Goal: Find specific page/section: Find specific page/section

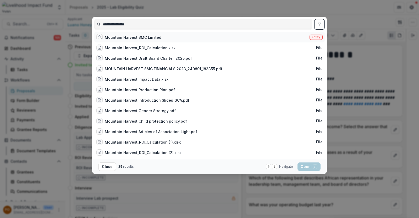
type input "**********"
click at [154, 40] on div "Mountain Harvest SMC Limited" at bounding box center [133, 37] width 57 height 5
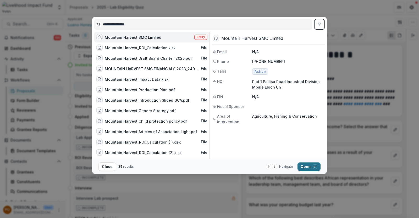
click at [306, 168] on button "Open with enter key" at bounding box center [308, 166] width 23 height 8
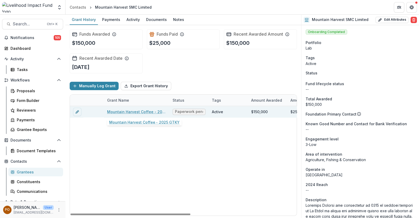
click at [115, 112] on link "Mountain Harvest Coffee - 2025 GTKY" at bounding box center [136, 111] width 59 height 5
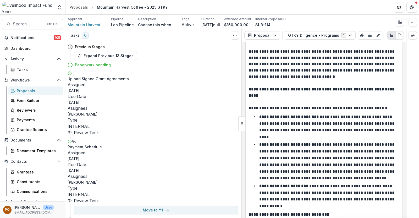
scroll to position [98, 0]
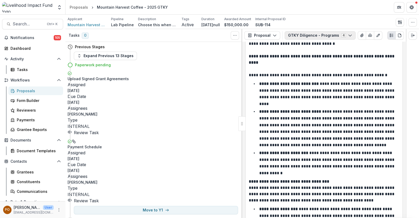
click at [348, 35] on icon "button" at bounding box center [350, 35] width 4 height 4
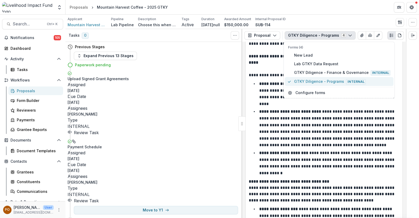
click at [332, 80] on span "GTKY Diligence - Programs Internal" at bounding box center [342, 82] width 96 height 6
click at [291, 123] on p "**********" at bounding box center [327, 127] width 136 height 37
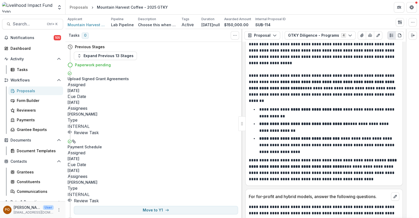
scroll to position [817, 0]
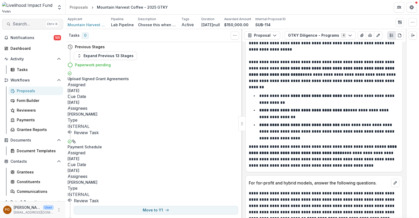
click at [26, 19] on button "Search... Ctrl + K" at bounding box center [32, 24] width 61 height 10
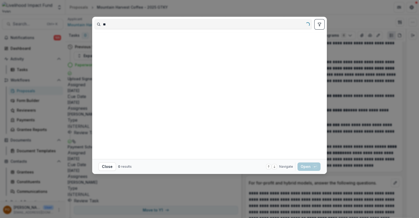
type input "*"
